Goal: Task Accomplishment & Management: Manage account settings

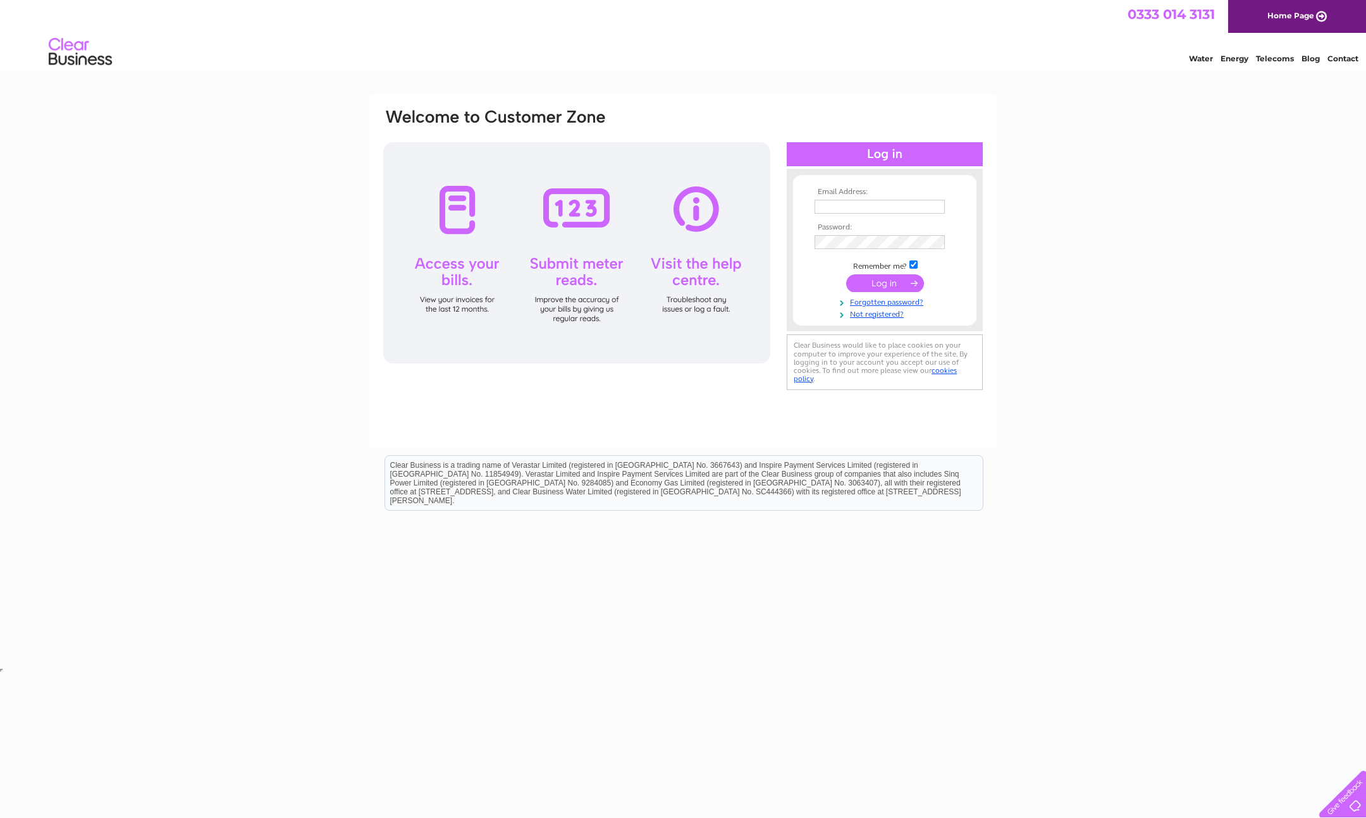
type input "info@methilprinting.co.uk"
click at [890, 283] on input "submit" at bounding box center [885, 283] width 78 height 18
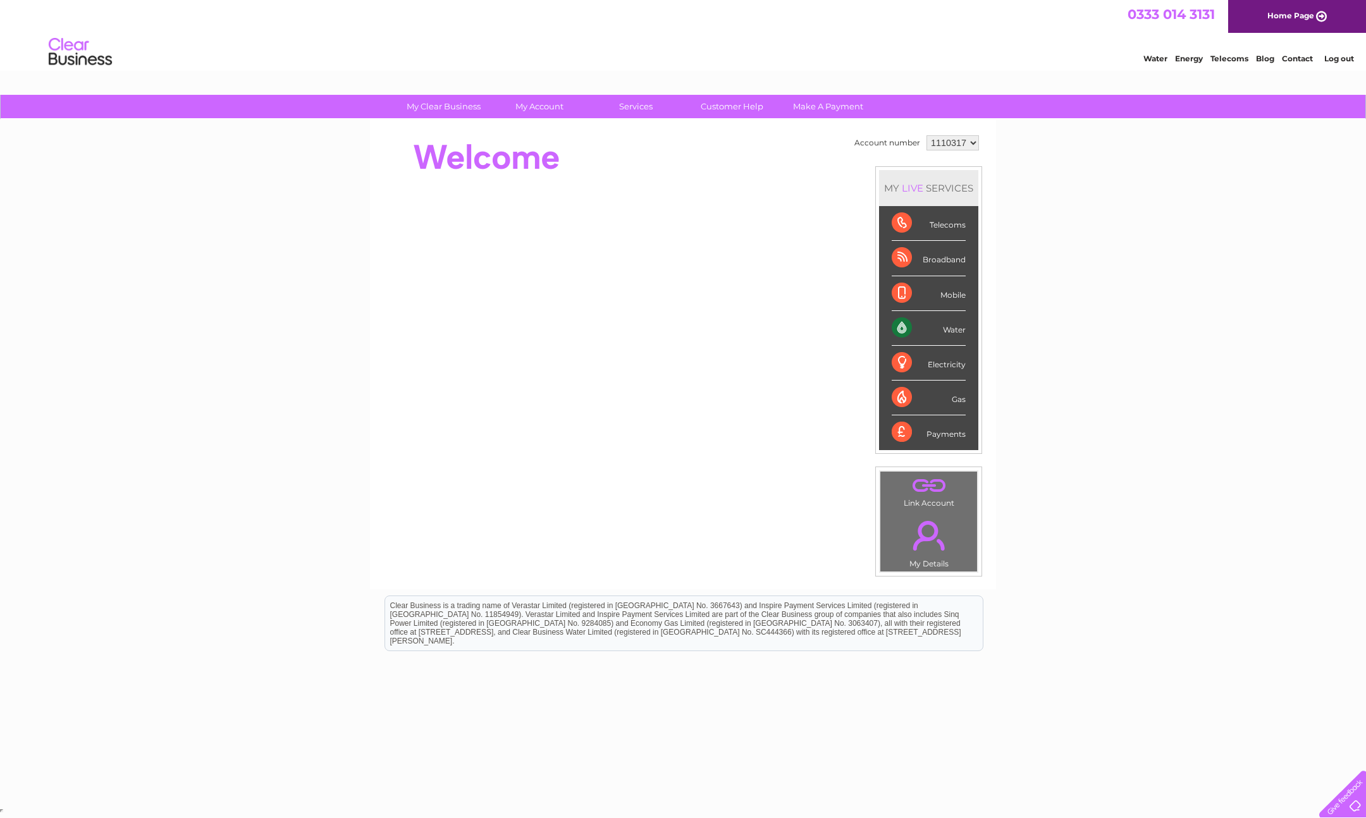
click at [1156, 59] on link "Water" at bounding box center [1155, 58] width 24 height 9
click at [969, 143] on select "1110317" at bounding box center [952, 142] width 52 height 15
